Goal: Information Seeking & Learning: Learn about a topic

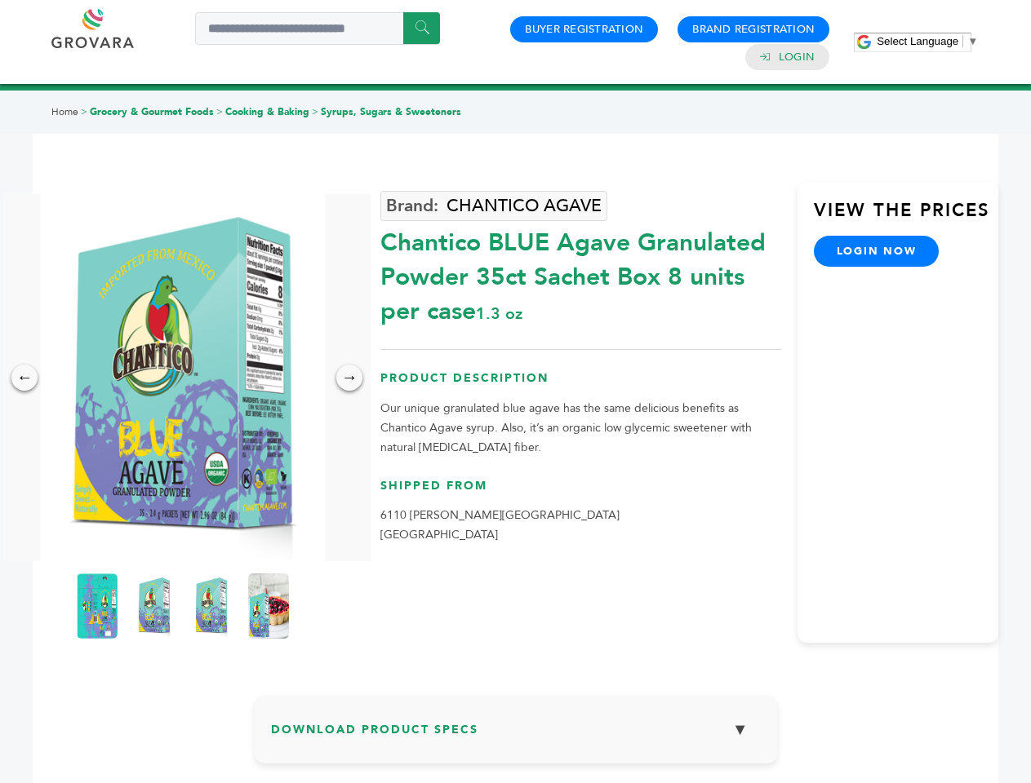
click at [927, 41] on span "Select Language" at bounding box center [917, 41] width 82 height 12
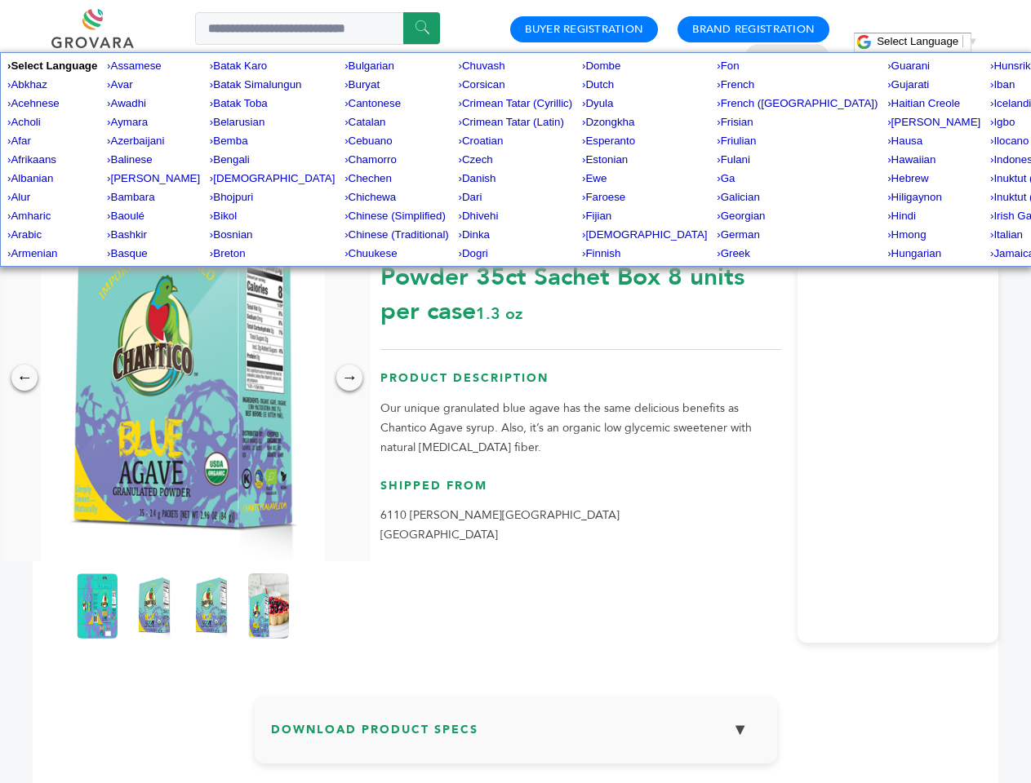
click at [183, 378] on img at bounding box center [183, 377] width 284 height 367
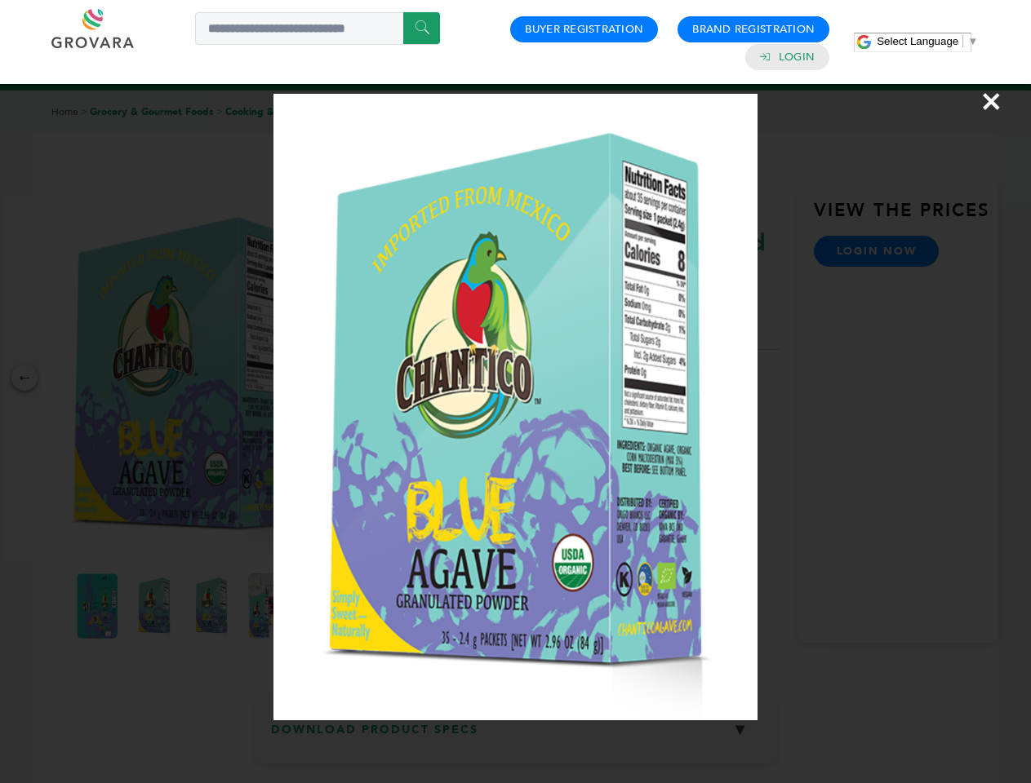
click at [24, 378] on div "×" at bounding box center [515, 391] width 1031 height 783
click at [349, 378] on div "→" at bounding box center [349, 378] width 26 height 26
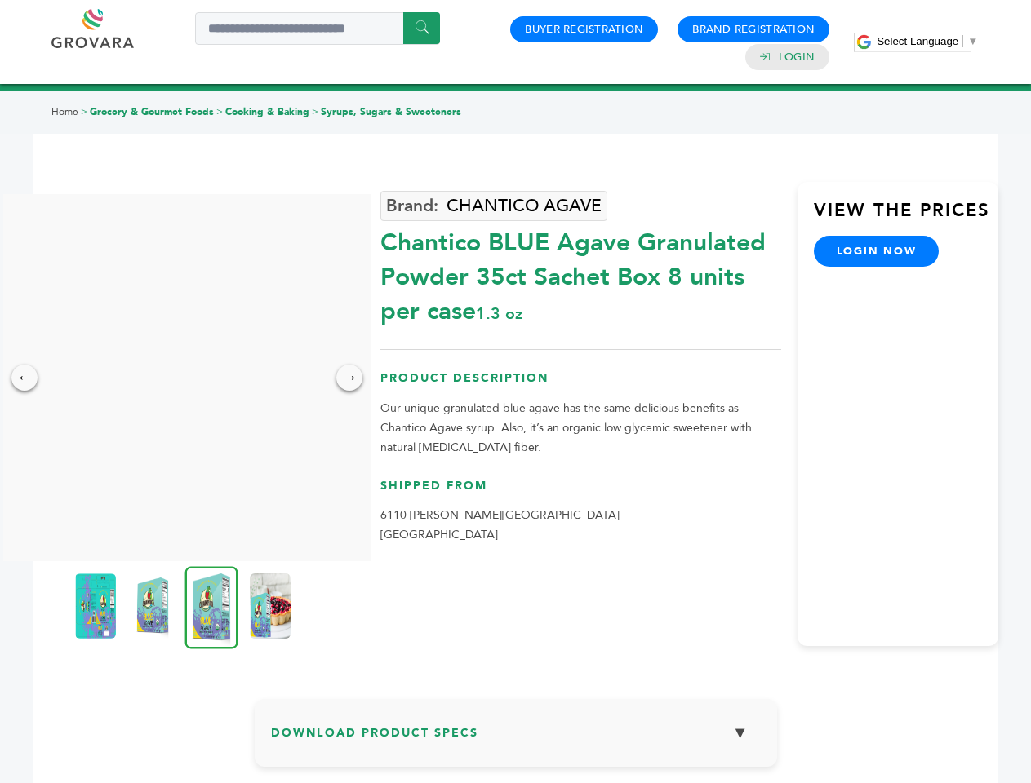
click at [97, 606] on img at bounding box center [95, 606] width 41 height 65
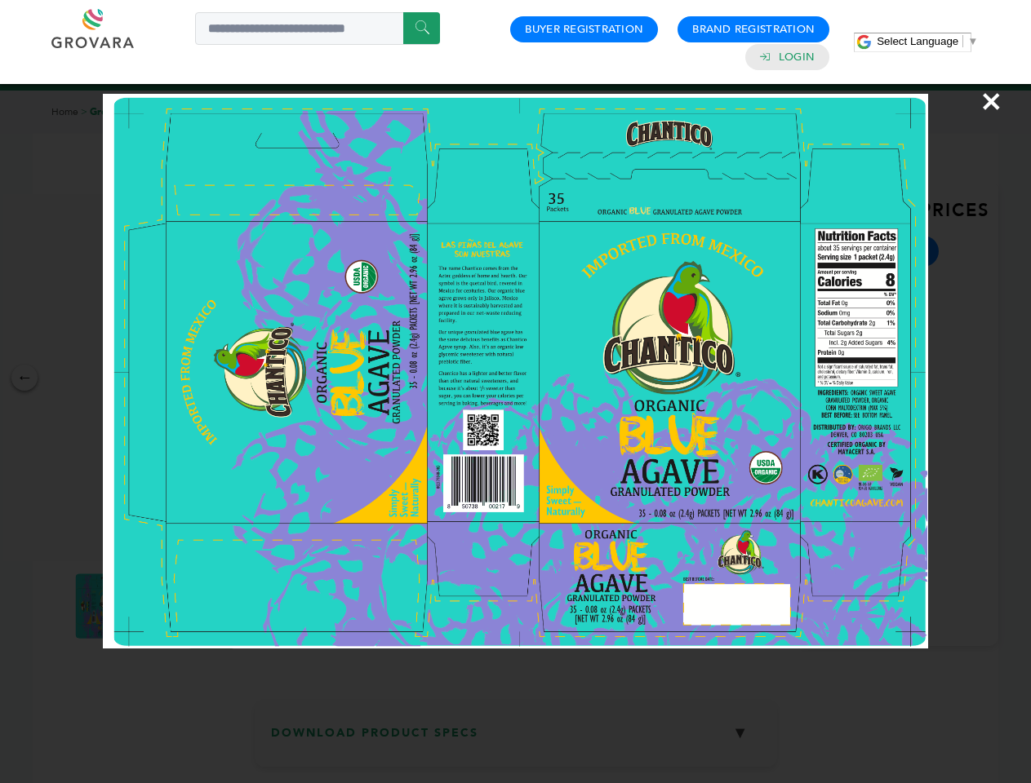
click at [154, 606] on div "×" at bounding box center [515, 391] width 1031 height 783
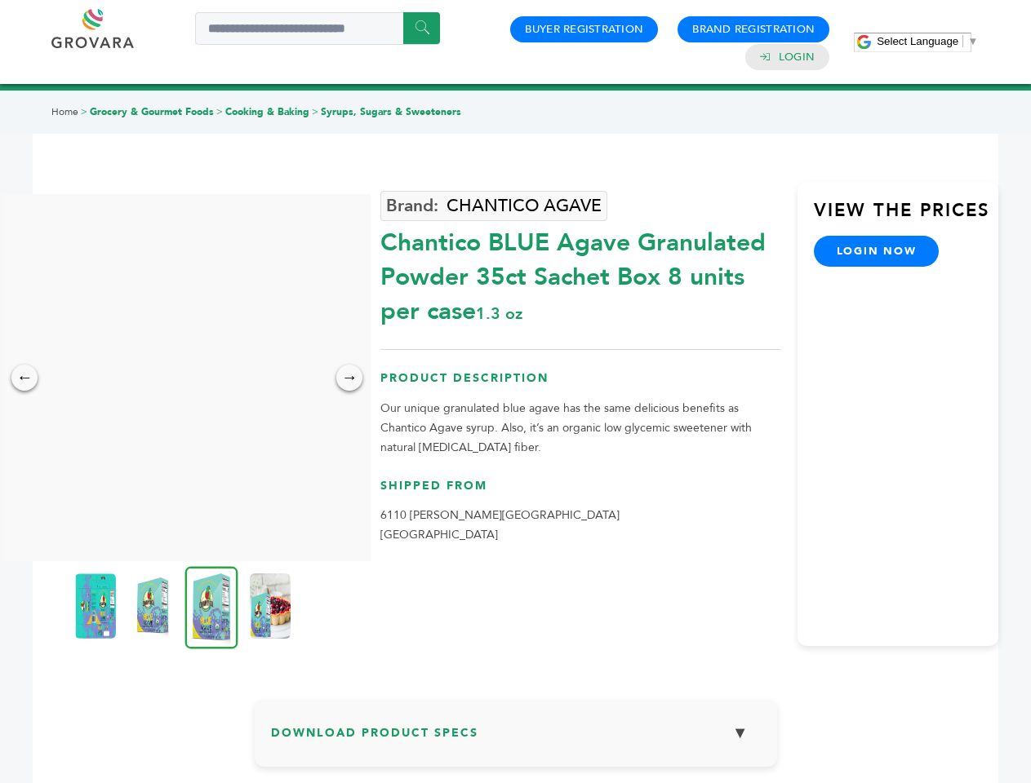
click at [211, 606] on img at bounding box center [211, 607] width 53 height 82
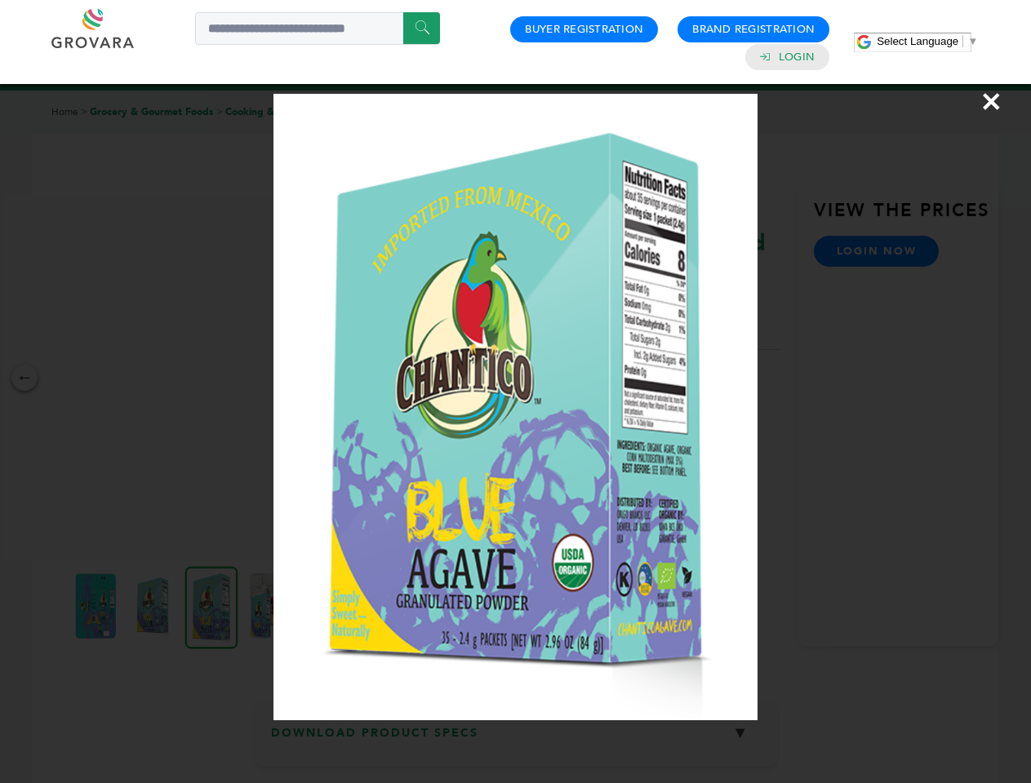
click at [268, 606] on div "×" at bounding box center [515, 391] width 1031 height 783
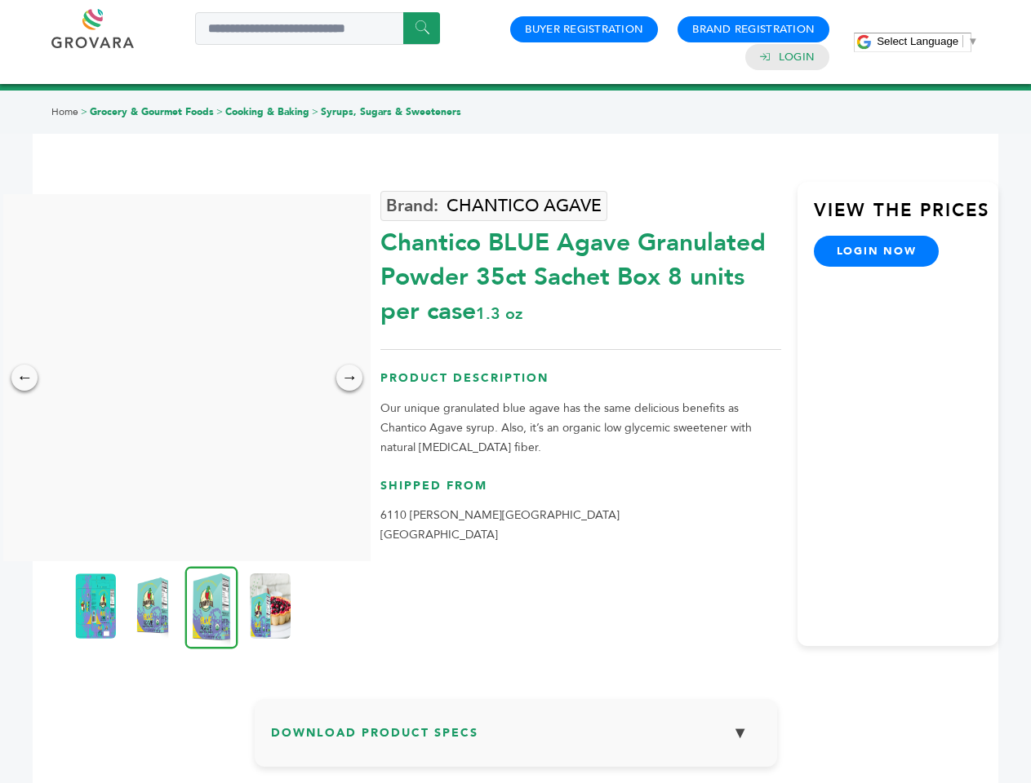
click at [516, 736] on h3 "Download Product Specs ▼" at bounding box center [516, 739] width 490 height 47
